Goal: Transaction & Acquisition: Purchase product/service

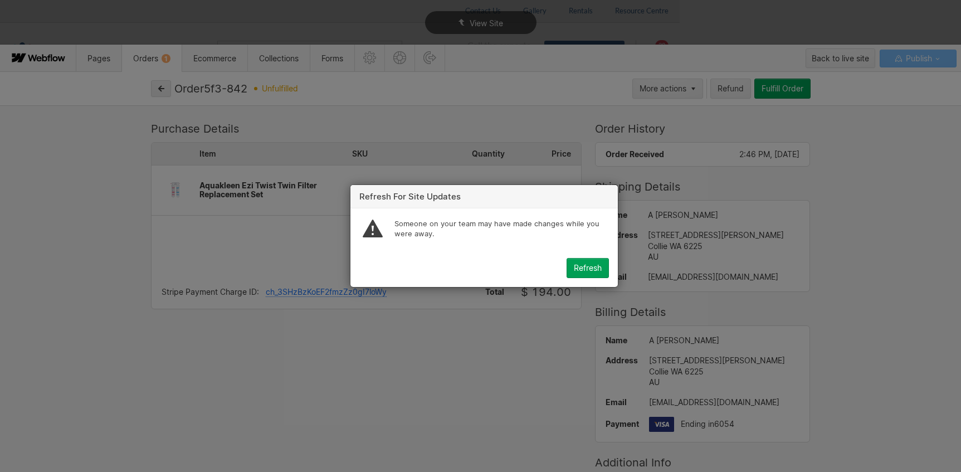
click at [576, 270] on div "Refresh" at bounding box center [588, 268] width 28 height 9
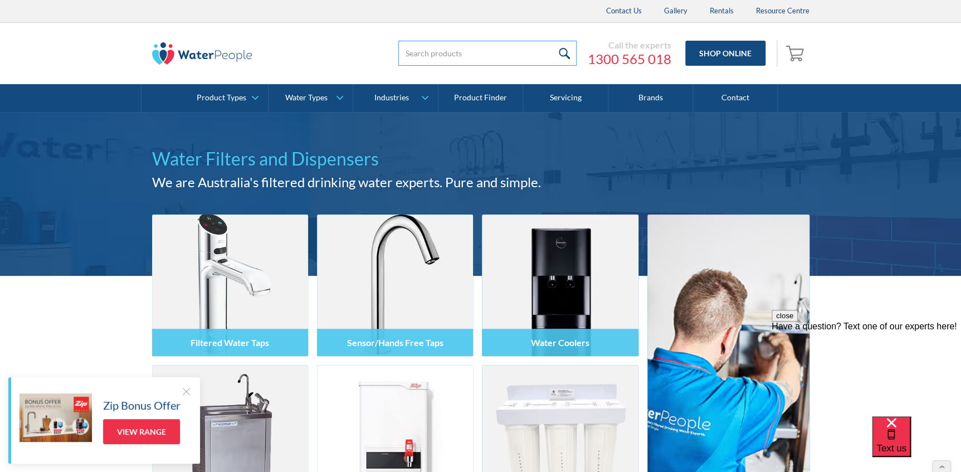
click at [464, 52] on input "search" at bounding box center [487, 53] width 178 height 25
paste input "Sierra Sedimen"
type input "Sierra Sedimen"
click at [553, 41] on input "submit" at bounding box center [565, 53] width 24 height 25
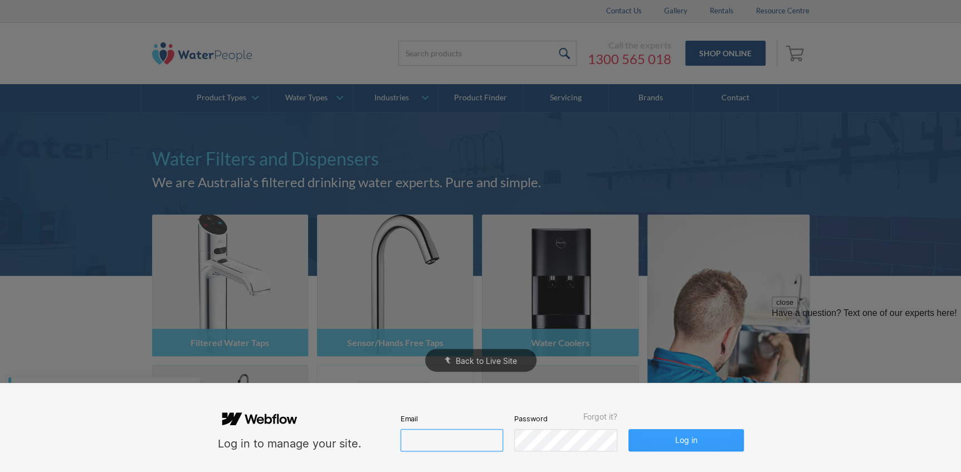
type input "john@waterpeople.com.au"
click at [703, 442] on button "Log in" at bounding box center [685, 440] width 115 height 22
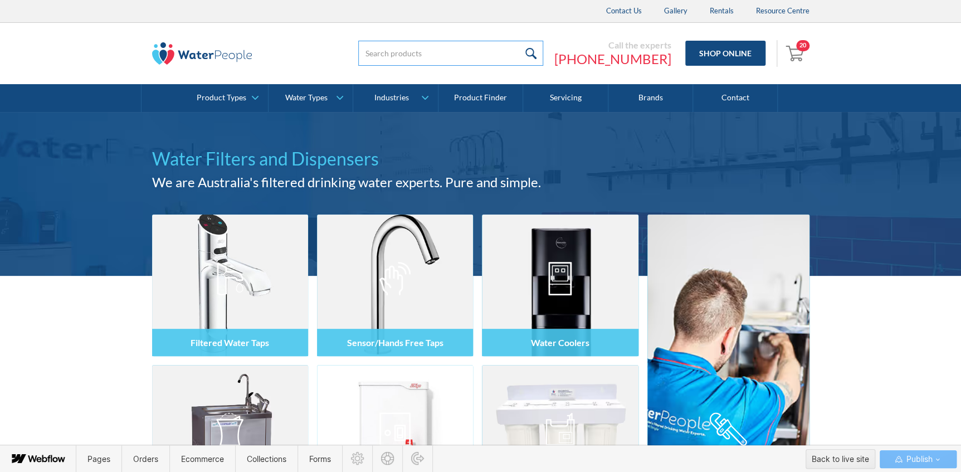
click at [465, 60] on input "search" at bounding box center [450, 53] width 185 height 25
paste input "104381"
type input "104381"
click at [519, 41] on input "submit" at bounding box center [531, 53] width 24 height 25
click at [543, 50] on input "submit" at bounding box center [531, 53] width 24 height 25
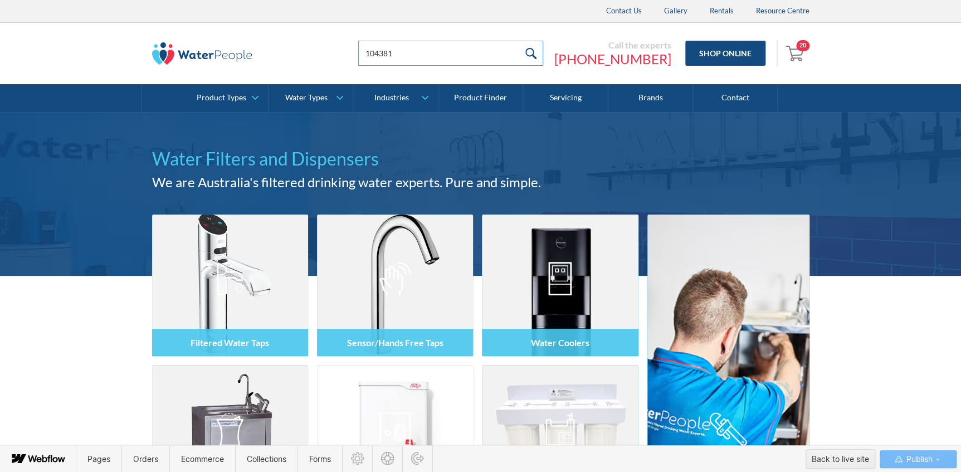
click at [449, 56] on input "104381" at bounding box center [450, 53] width 185 height 25
click at [543, 50] on input "submit" at bounding box center [531, 53] width 24 height 25
click at [133, 454] on span "Orders" at bounding box center [145, 458] width 25 height 9
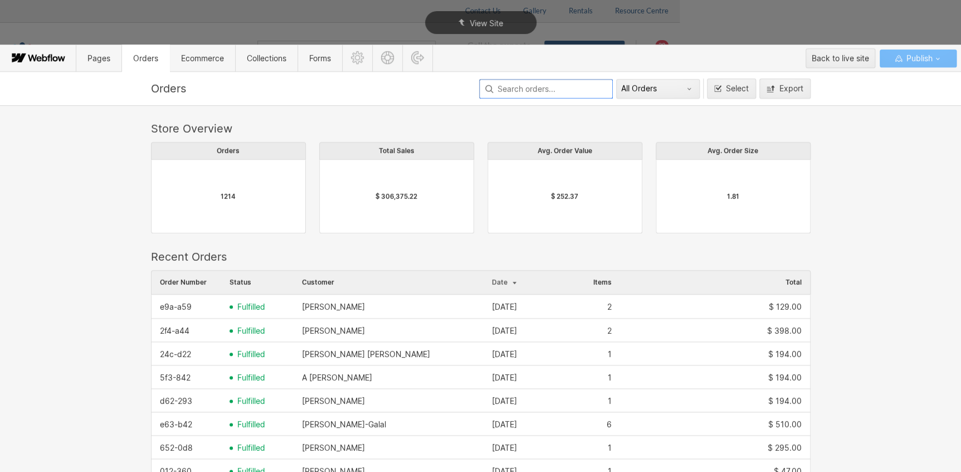
scroll to position [602, 652]
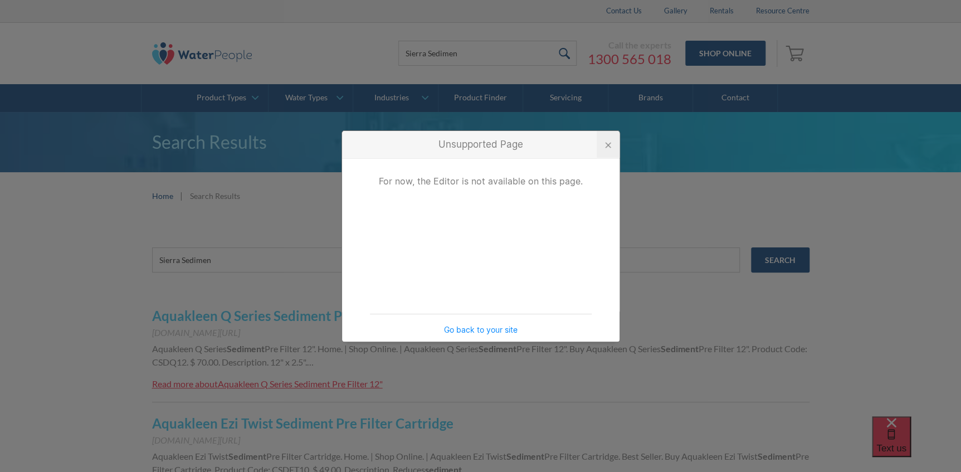
click at [606, 145] on div at bounding box center [608, 145] width 6 height 6
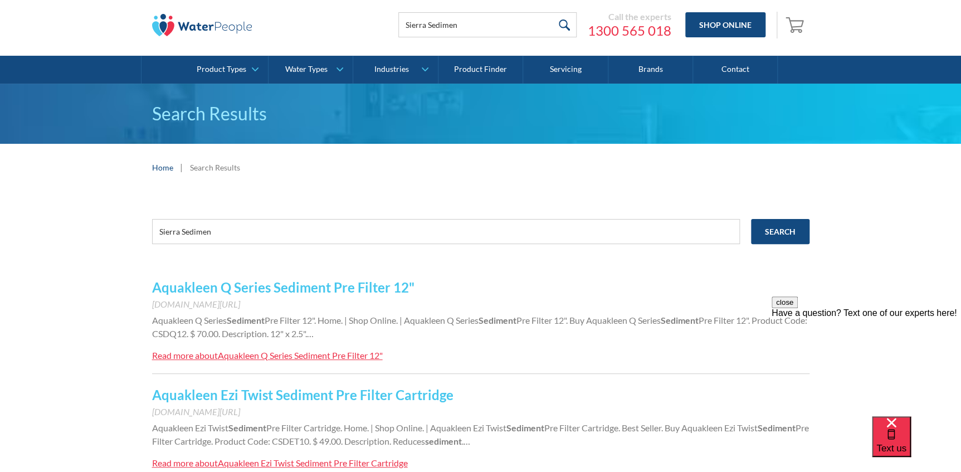
scroll to position [50, 0]
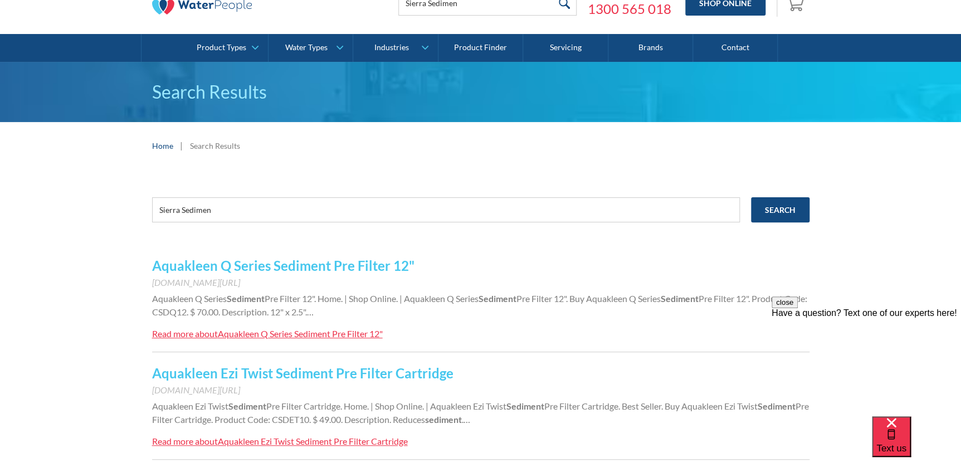
click at [275, 266] on link "Aquakleen Q Series Sediment Pre Filter 12"" at bounding box center [283, 265] width 262 height 16
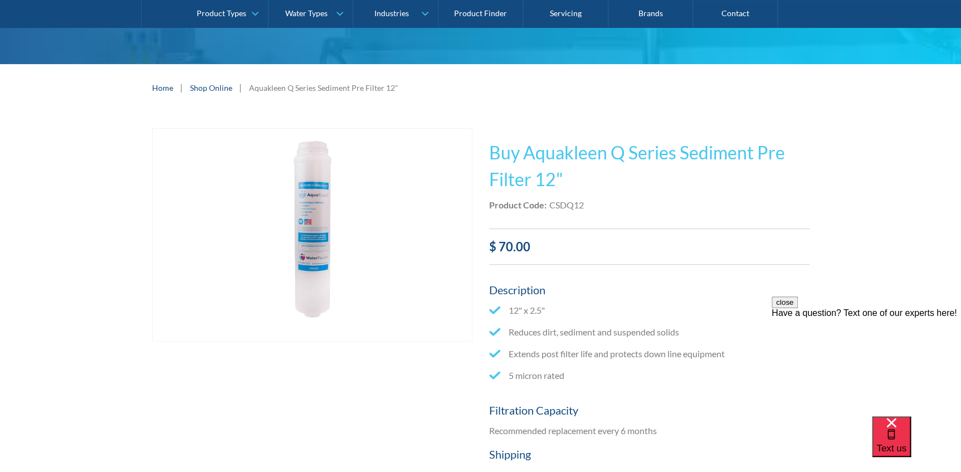
scroll to position [101, 0]
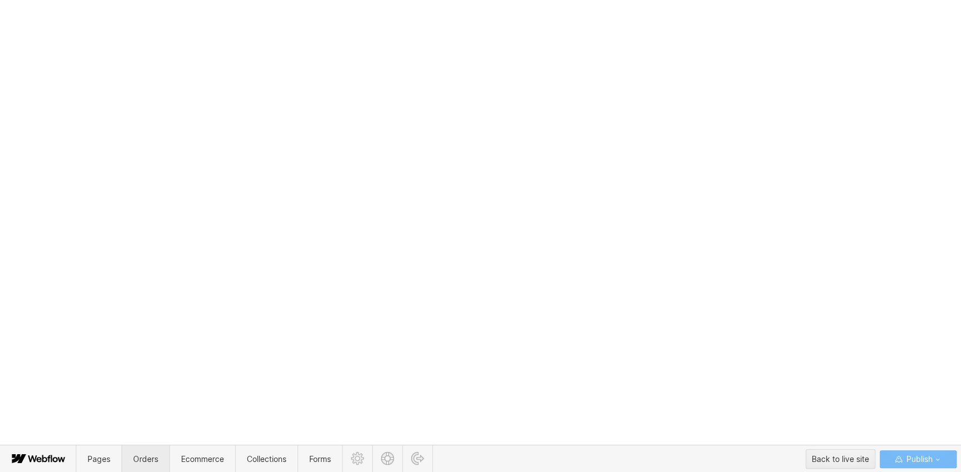
click at [154, 460] on span "Orders" at bounding box center [145, 458] width 25 height 9
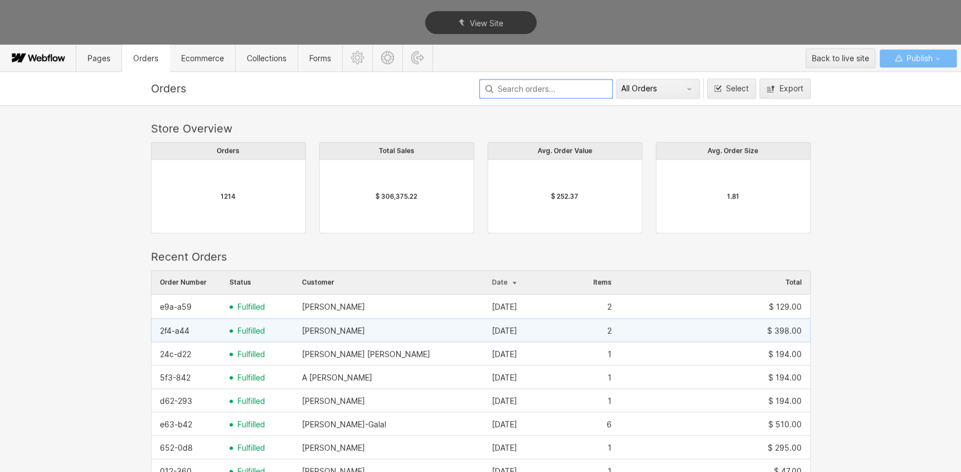
scroll to position [602, 652]
